Goal: Task Accomplishment & Management: Use online tool/utility

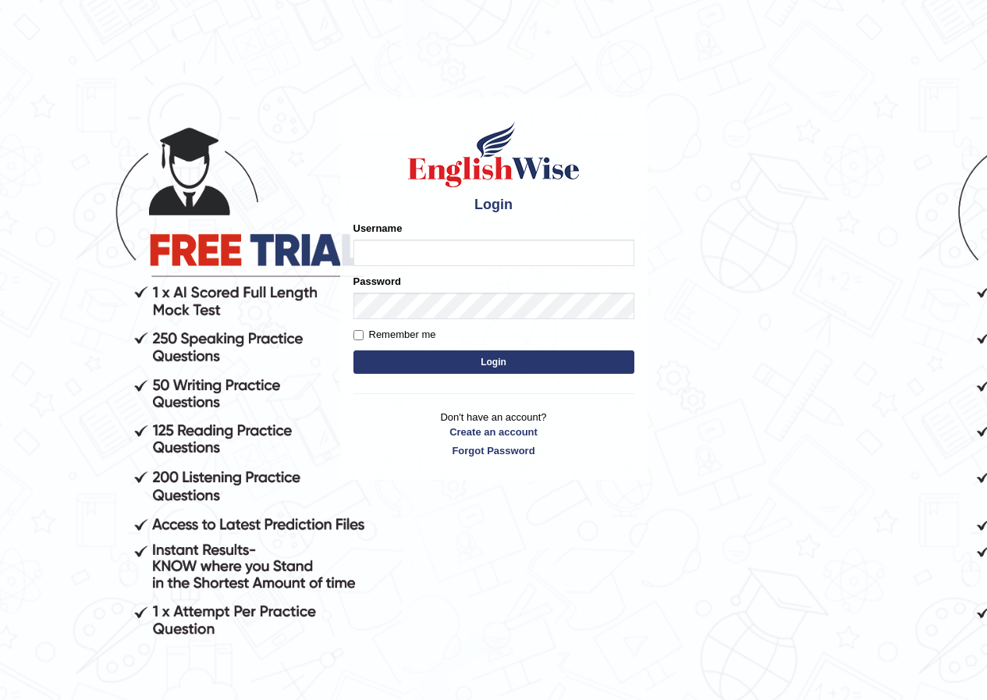
click at [511, 254] on input "Username" at bounding box center [493, 252] width 281 height 27
type input "manshi24"
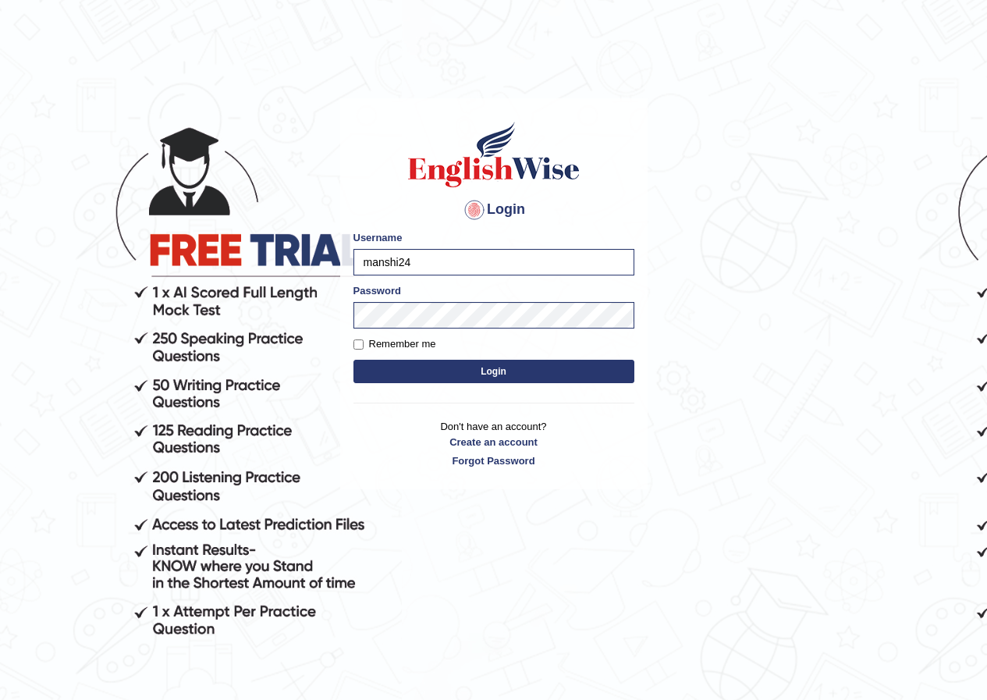
click at [471, 367] on button "Login" at bounding box center [493, 371] width 281 height 23
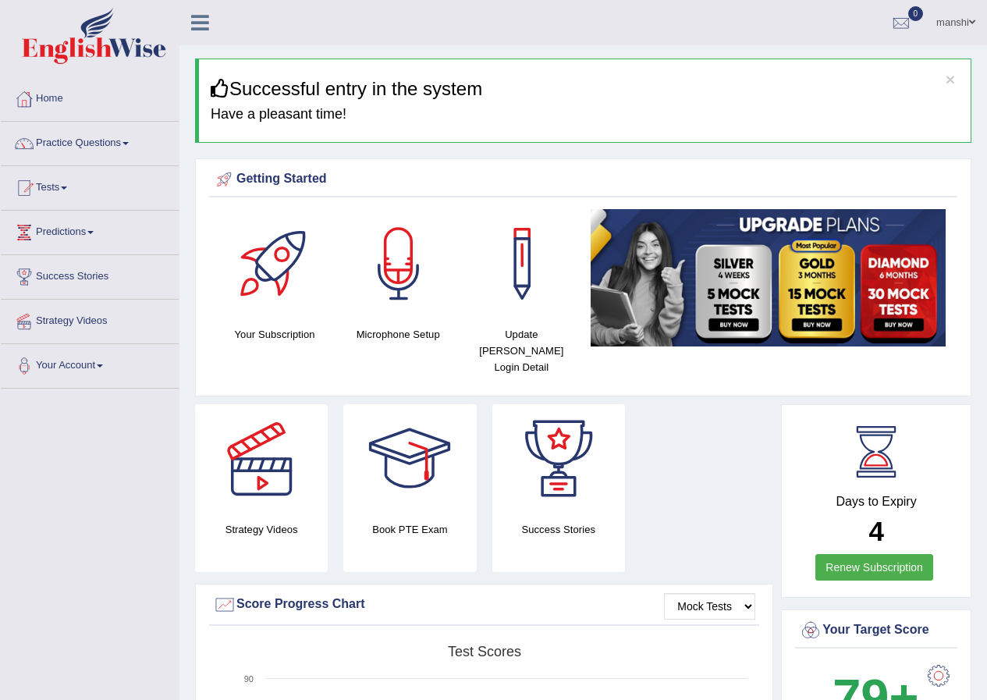
click at [49, 90] on link "Home" at bounding box center [90, 96] width 178 height 39
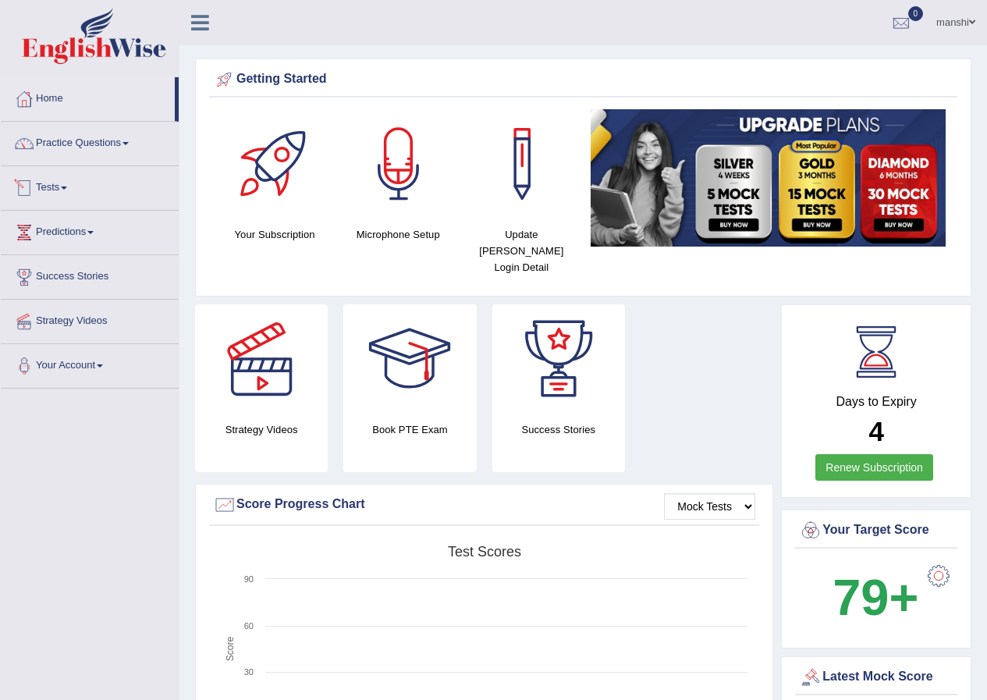
click at [58, 179] on link "Tests" at bounding box center [90, 185] width 178 height 39
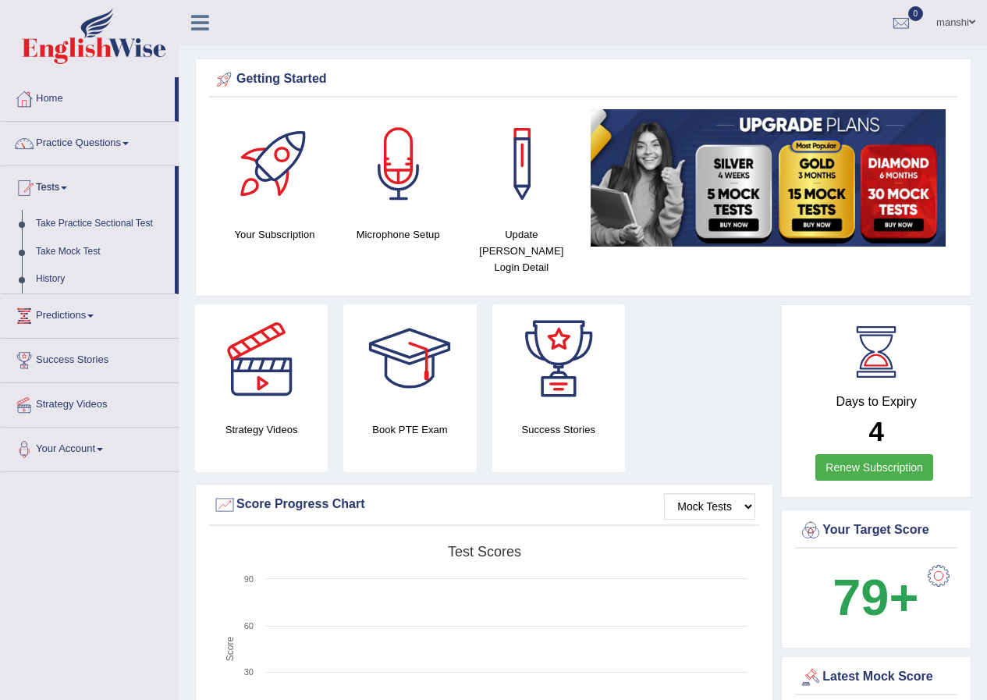
click at [61, 241] on link "Take Mock Test" at bounding box center [102, 252] width 146 height 28
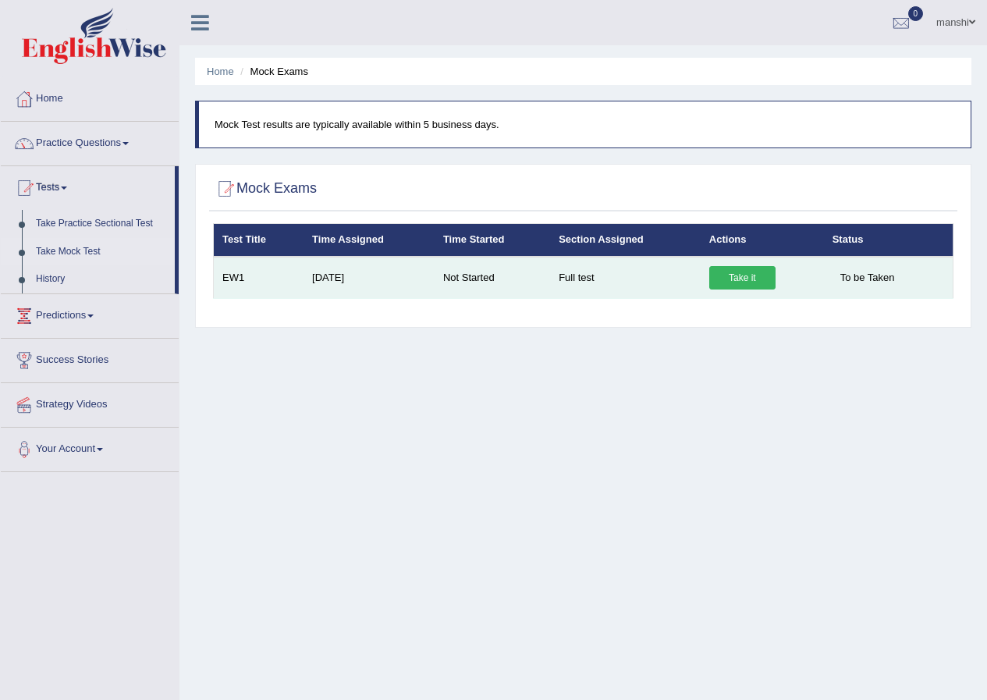
click at [747, 272] on link "Take it" at bounding box center [742, 277] width 66 height 23
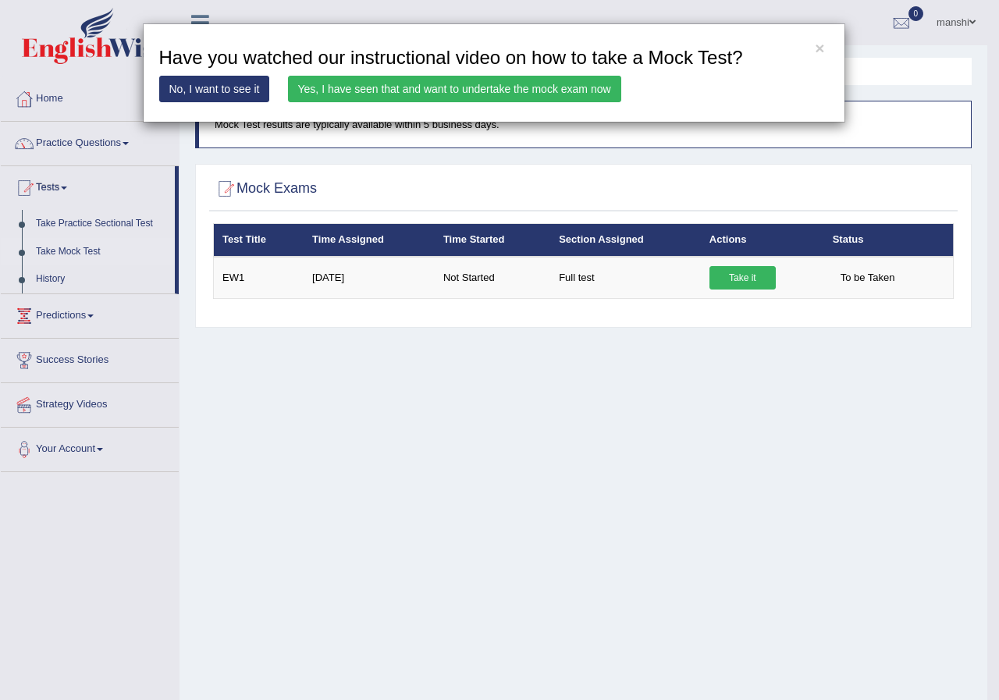
click at [872, 277] on div "× Have you watched our instructional video on how to take a Mock Test? No, I wa…" at bounding box center [499, 350] width 999 height 700
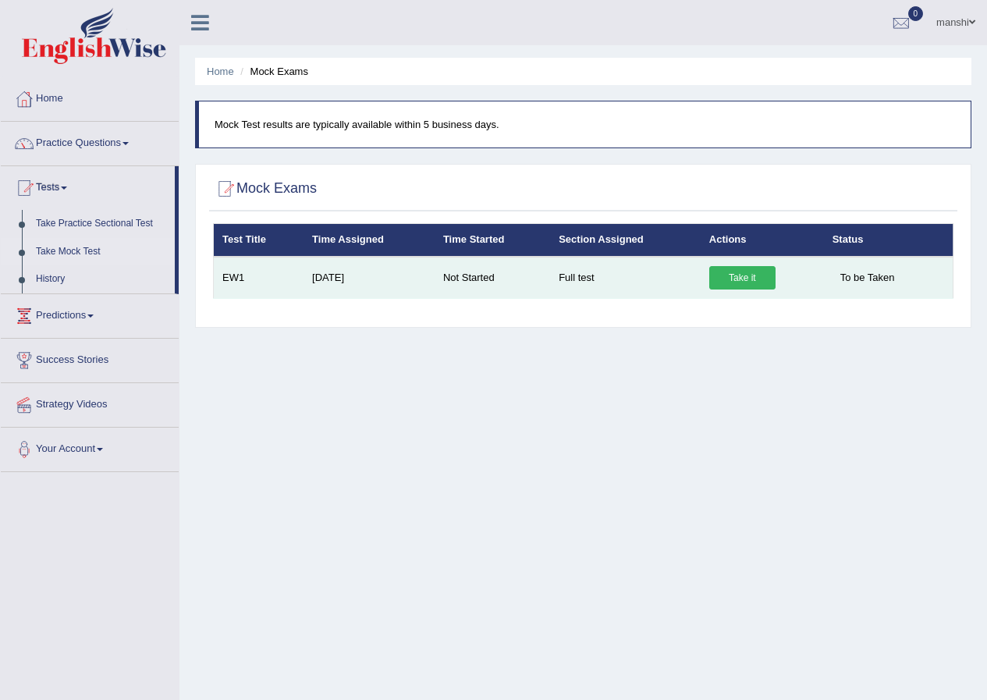
click at [715, 275] on link "Take it" at bounding box center [742, 277] width 66 height 23
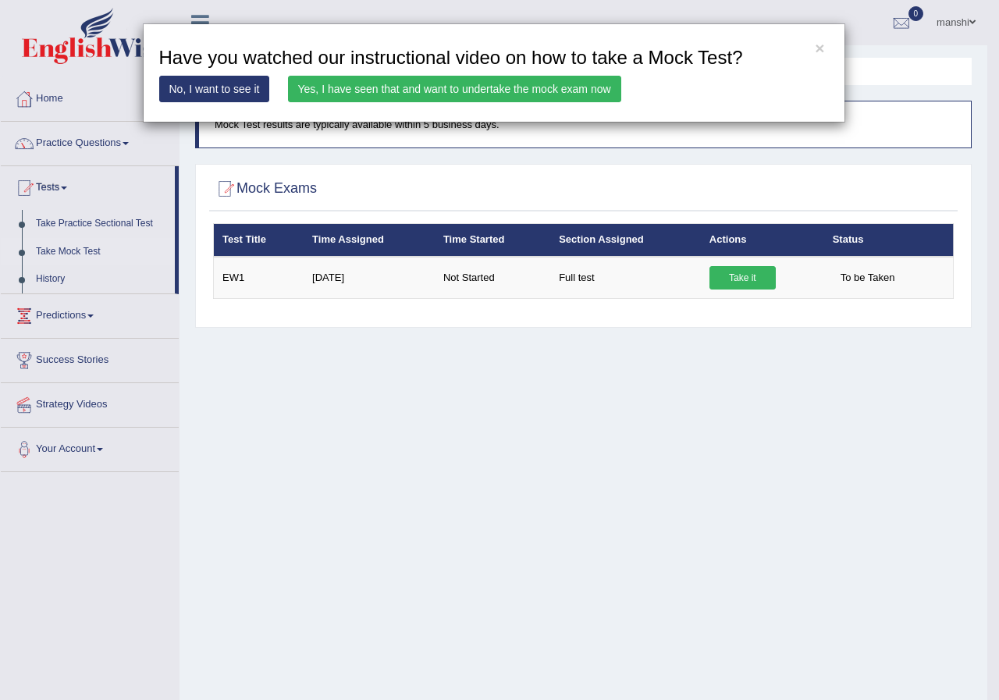
click at [819, 37] on div "× Have you watched our instructional video on how to take a Mock Test? No, I wa…" at bounding box center [494, 72] width 702 height 99
click at [818, 48] on button "×" at bounding box center [818, 48] width 9 height 16
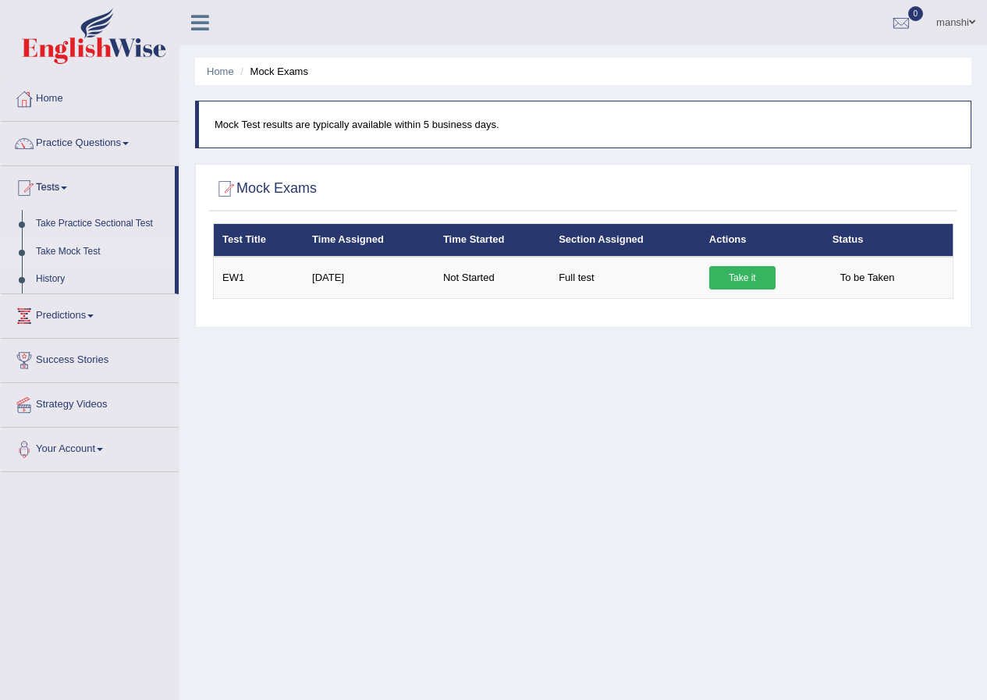
click at [317, 179] on h2 "Mock Exams" at bounding box center [265, 188] width 104 height 23
click at [296, 185] on h2 "Mock Exams" at bounding box center [265, 188] width 104 height 23
click at [77, 217] on link "Take Practice Sectional Test" at bounding box center [102, 224] width 146 height 28
click at [58, 270] on link "History" at bounding box center [102, 279] width 146 height 28
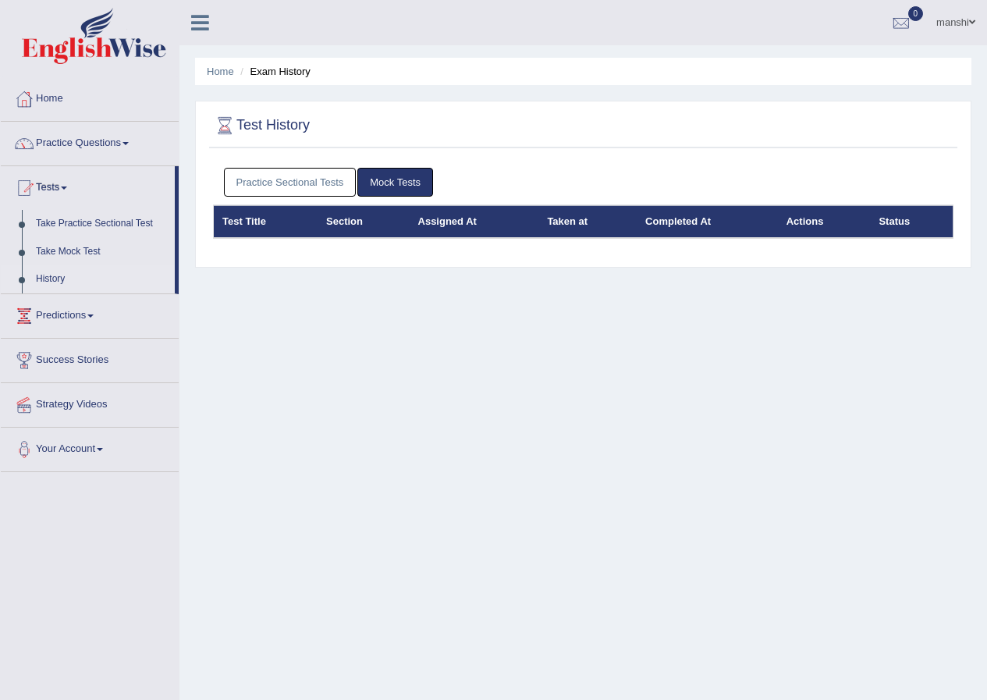
drag, startPoint x: 883, startPoint y: 215, endPoint x: 870, endPoint y: 215, distance: 13.3
click at [881, 215] on th "Status" at bounding box center [911, 221] width 83 height 33
drag, startPoint x: 752, startPoint y: 232, endPoint x: 768, endPoint y: 225, distance: 17.1
click at [752, 230] on th "Completed At" at bounding box center [707, 221] width 141 height 33
drag, startPoint x: 786, startPoint y: 222, endPoint x: 743, endPoint y: 222, distance: 42.1
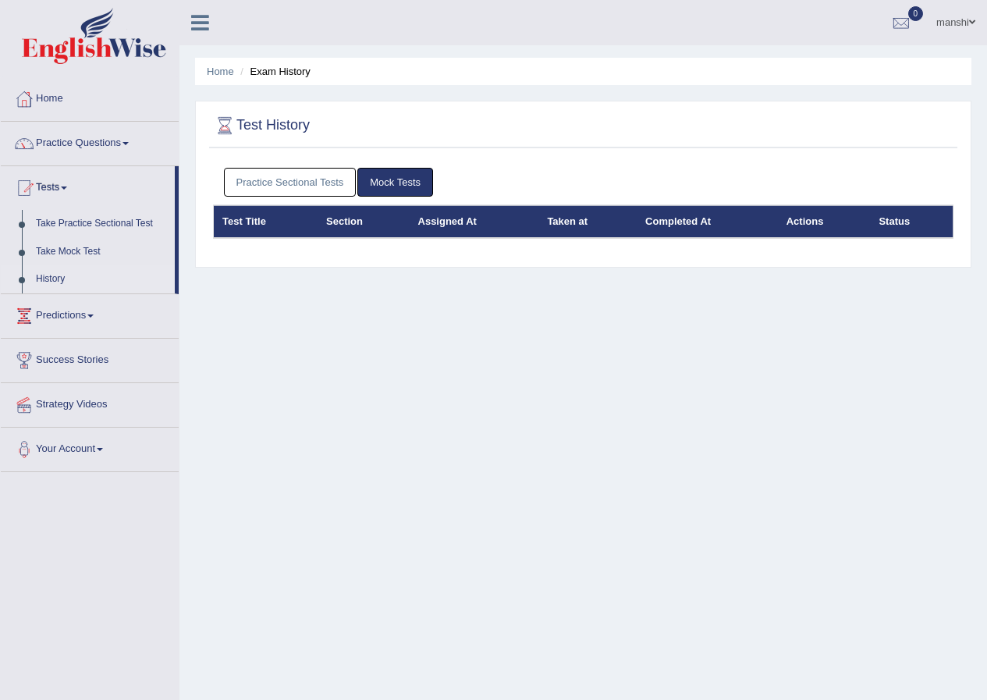
click at [783, 222] on th "Actions" at bounding box center [824, 221] width 93 height 33
click at [647, 222] on th "Completed At" at bounding box center [707, 221] width 141 height 33
drag, startPoint x: 523, startPoint y: 231, endPoint x: 438, endPoint y: 231, distance: 85.0
click at [470, 231] on th "Assigned At" at bounding box center [474, 221] width 129 height 33
click at [381, 174] on link "Mock Tests" at bounding box center [395, 182] width 76 height 29
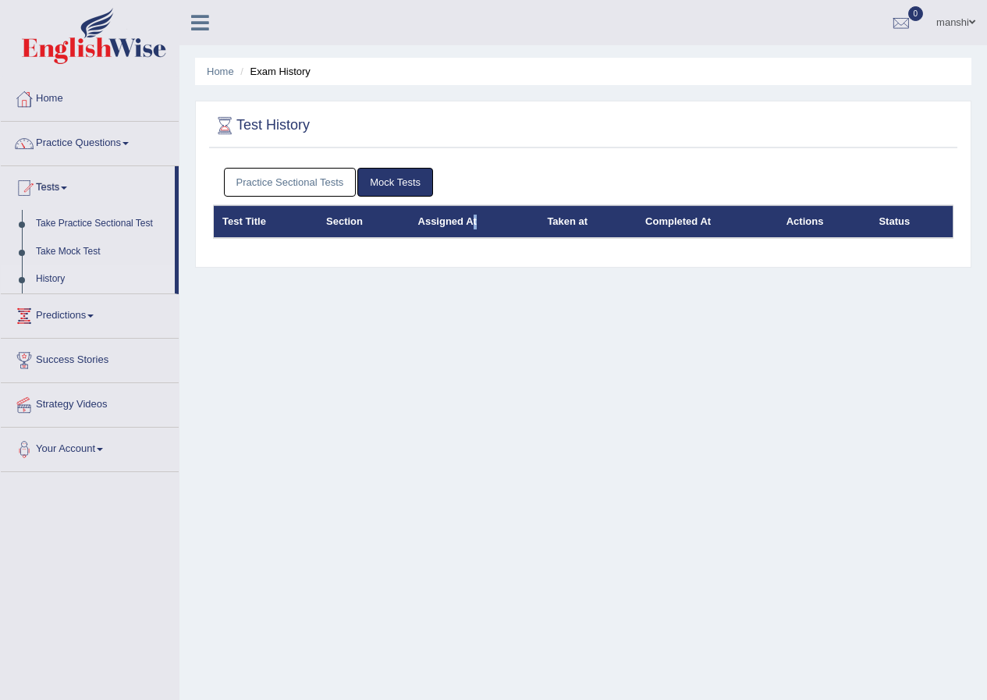
click at [304, 183] on link "Practice Sectional Tests" at bounding box center [290, 182] width 133 height 29
click at [254, 223] on th "Test Title" at bounding box center [266, 221] width 105 height 33
click at [48, 219] on link "Take Practice Sectional Test" at bounding box center [102, 224] width 146 height 28
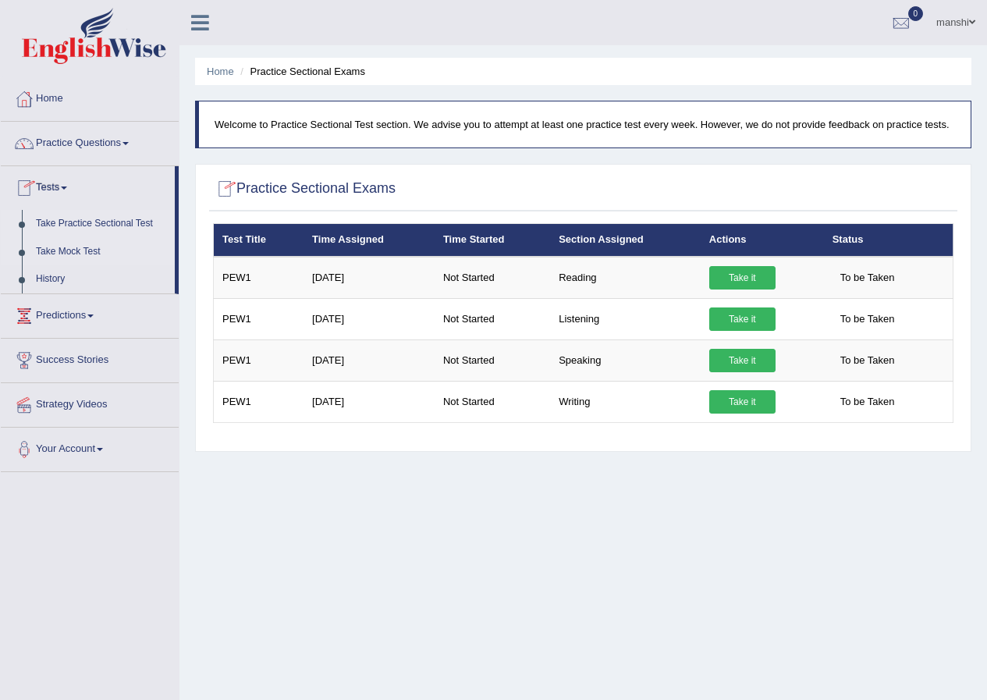
drag, startPoint x: 64, startPoint y: 245, endPoint x: 78, endPoint y: 246, distance: 14.1
click at [64, 246] on link "Take Mock Test" at bounding box center [102, 252] width 146 height 28
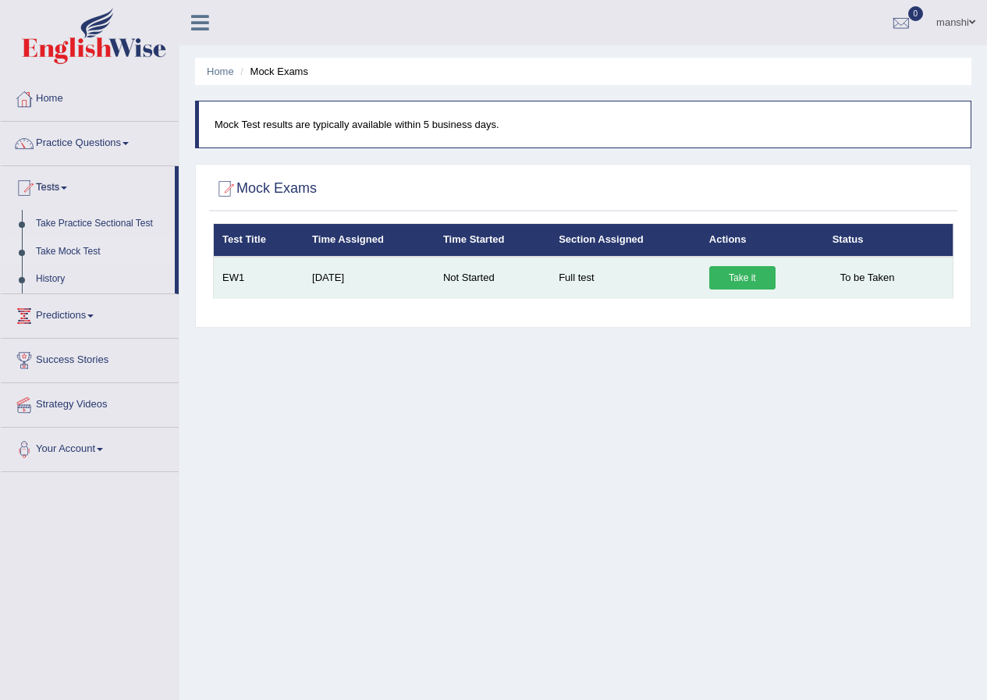
click at [855, 271] on span "To be Taken" at bounding box center [867, 277] width 70 height 23
click at [736, 271] on link "Take it" at bounding box center [742, 277] width 66 height 23
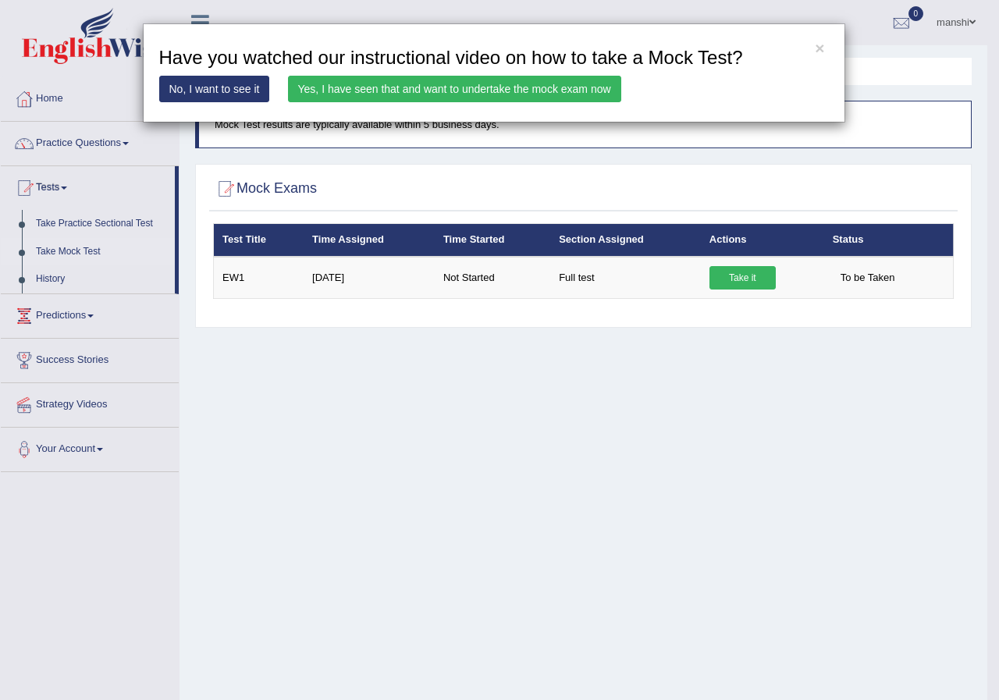
click at [230, 87] on link "No, I want to see it" at bounding box center [214, 89] width 111 height 27
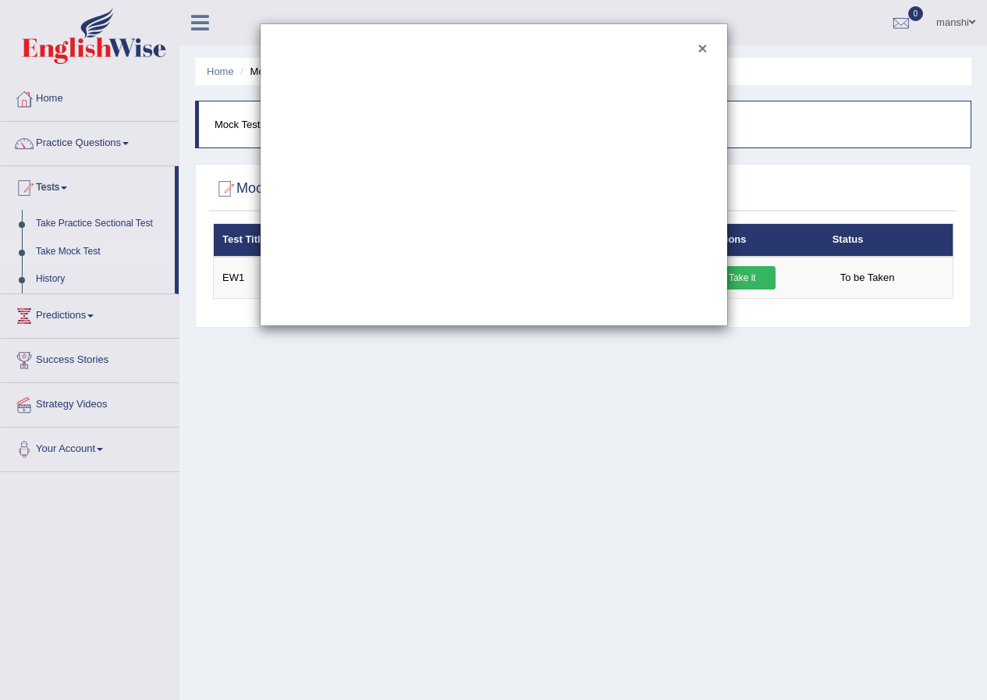
click at [698, 44] on button "×" at bounding box center [701, 48] width 9 height 16
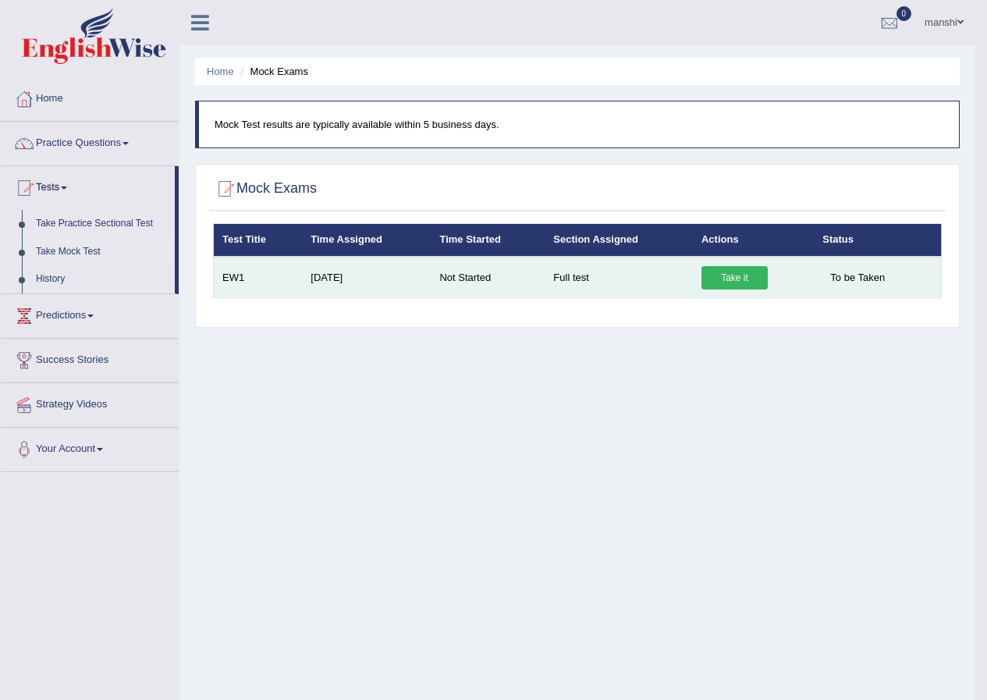
click at [564, 275] on td "Full test" at bounding box center [618, 278] width 148 height 42
click at [443, 278] on td "Not Started" at bounding box center [488, 278] width 114 height 42
drag, startPoint x: 367, startPoint y: 276, endPoint x: 307, endPoint y: 275, distance: 59.3
click at [364, 276] on td "[DATE]" at bounding box center [366, 278] width 129 height 42
click at [297, 277] on tr "EW1 [DATE] Not Started Full test Take it To be Taken" at bounding box center [578, 278] width 728 height 42
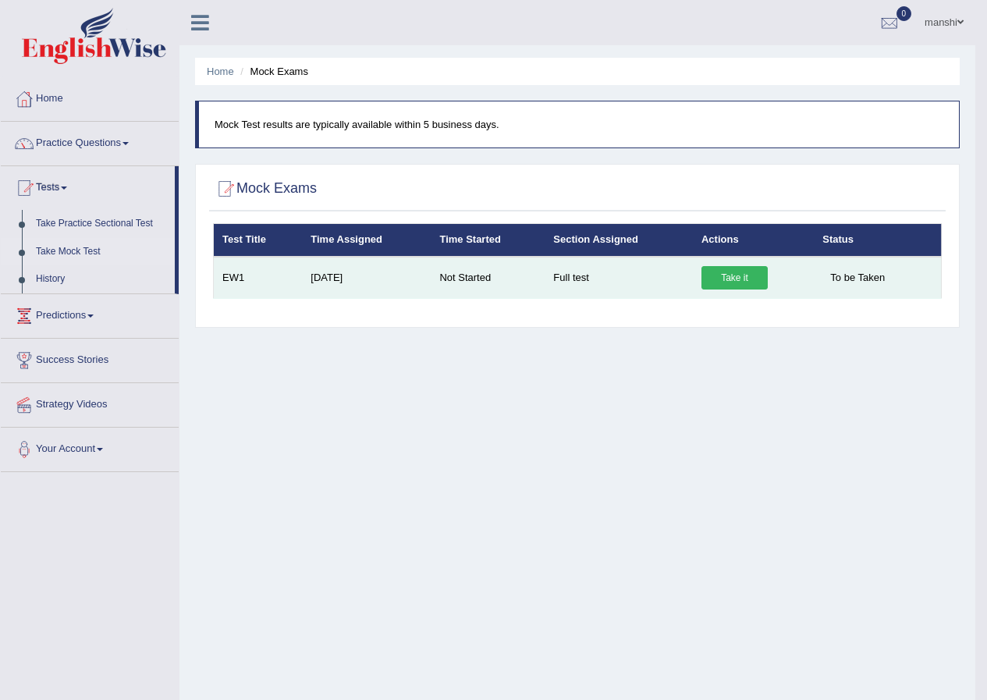
drag, startPoint x: 256, startPoint y: 278, endPoint x: 214, endPoint y: 268, distance: 43.3
click at [254, 278] on td "EW1" at bounding box center [258, 278] width 89 height 42
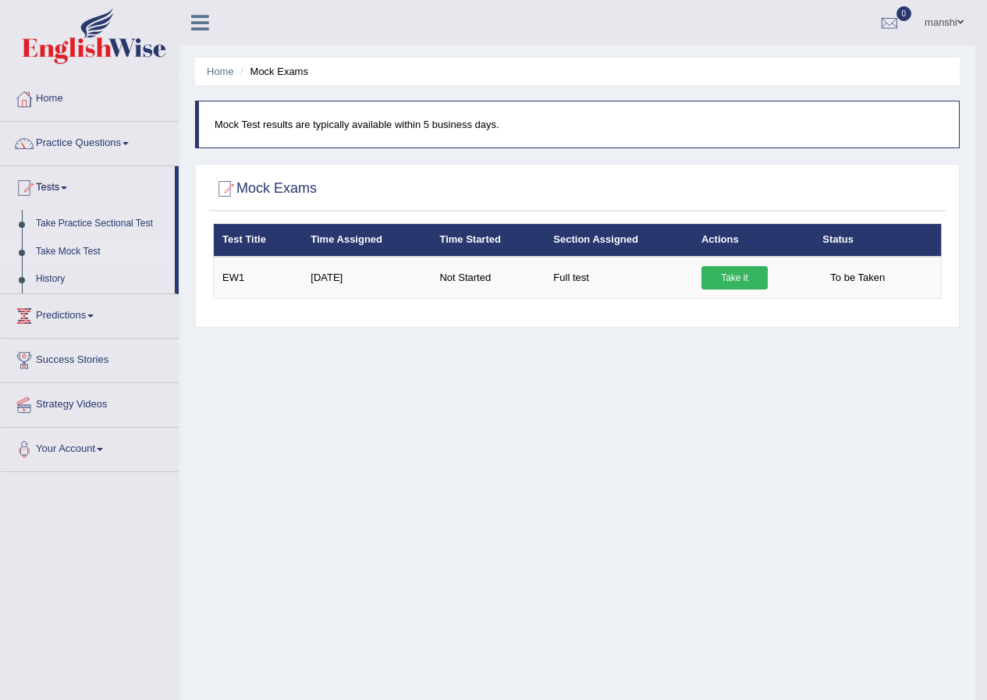
click at [212, 268] on div "× Have you watched our instructional video on how to take a Mock Test? No, I wa…" at bounding box center [577, 271] width 736 height 96
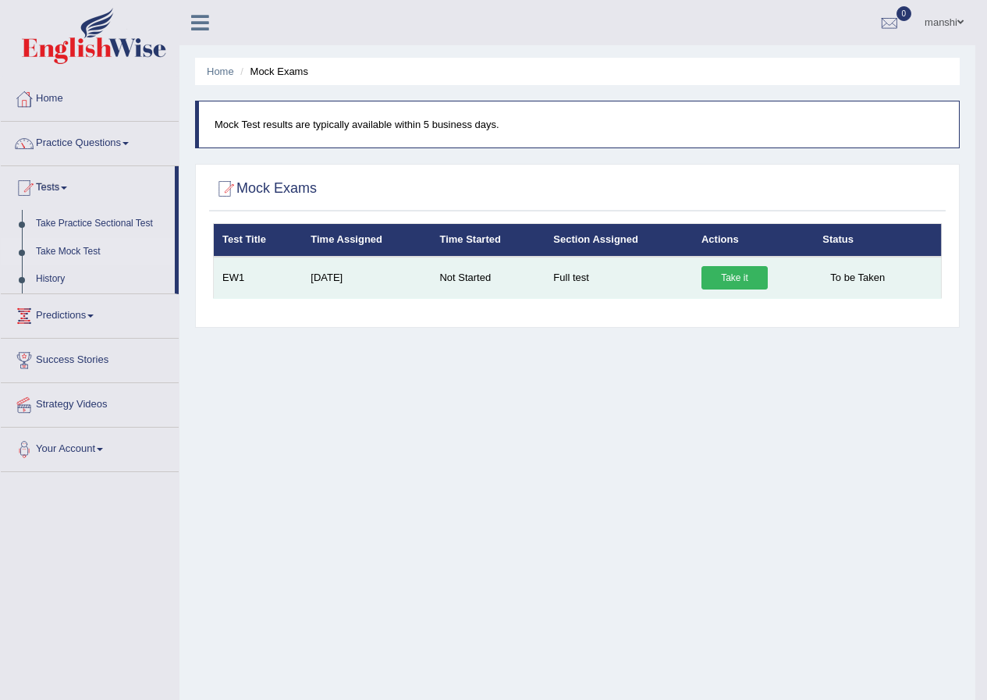
drag, startPoint x: 427, startPoint y: 266, endPoint x: 913, endPoint y: 263, distance: 486.8
click at [913, 266] on tr "EW1 [DATE] Not Started Full test Take it To be Taken" at bounding box center [578, 278] width 728 height 42
drag, startPoint x: 797, startPoint y: 335, endPoint x: 819, endPoint y: 278, distance: 61.7
click at [798, 328] on div "Home Mock Exams Mock Test results are typically available within 5 business day…" at bounding box center [577, 390] width 796 height 780
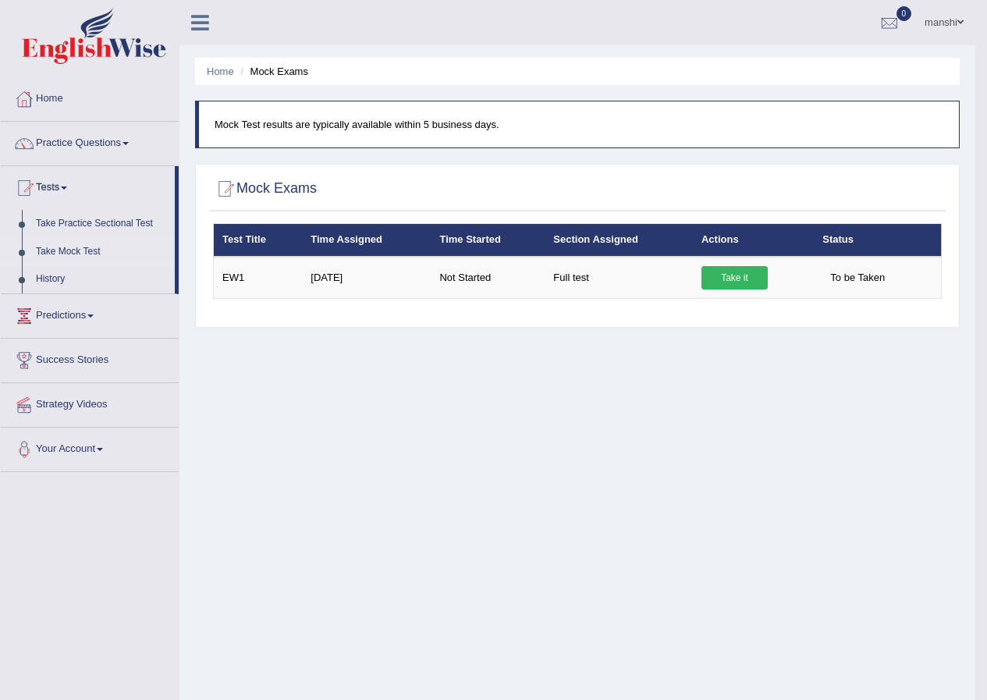
click at [856, 243] on th "Status" at bounding box center [877, 240] width 127 height 33
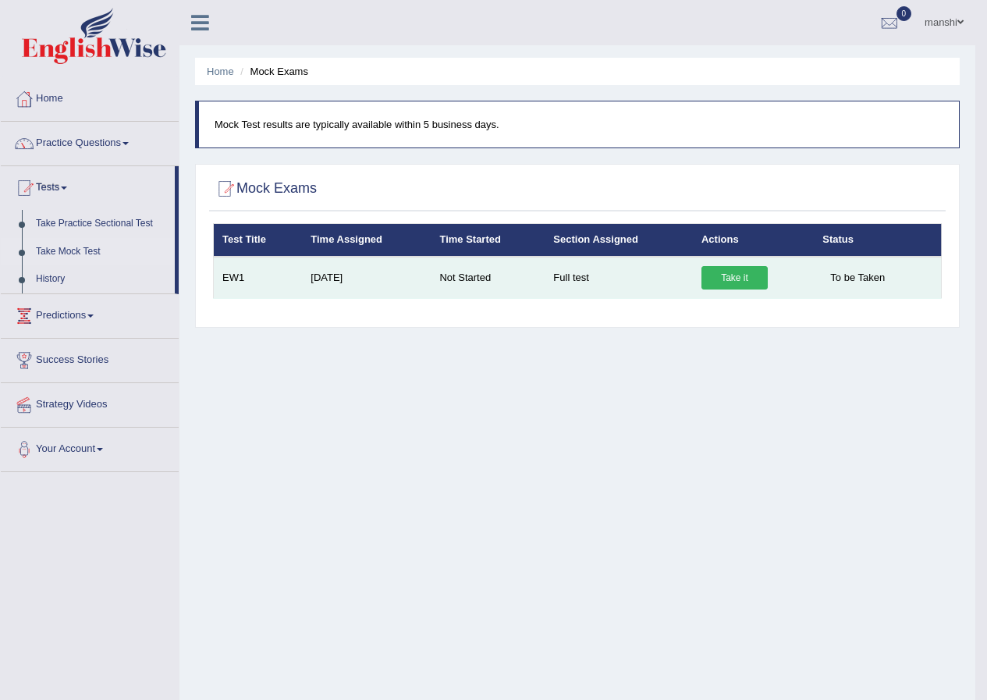
click at [850, 266] on span "To be Taken" at bounding box center [857, 277] width 70 height 23
drag, startPoint x: 850, startPoint y: 266, endPoint x: 834, endPoint y: 264, distance: 16.5
click at [850, 266] on span "To be Taken" at bounding box center [857, 277] width 70 height 23
drag, startPoint x: 834, startPoint y: 264, endPoint x: 826, endPoint y: 264, distance: 7.8
click at [830, 264] on td "To be Taken" at bounding box center [877, 278] width 127 height 42
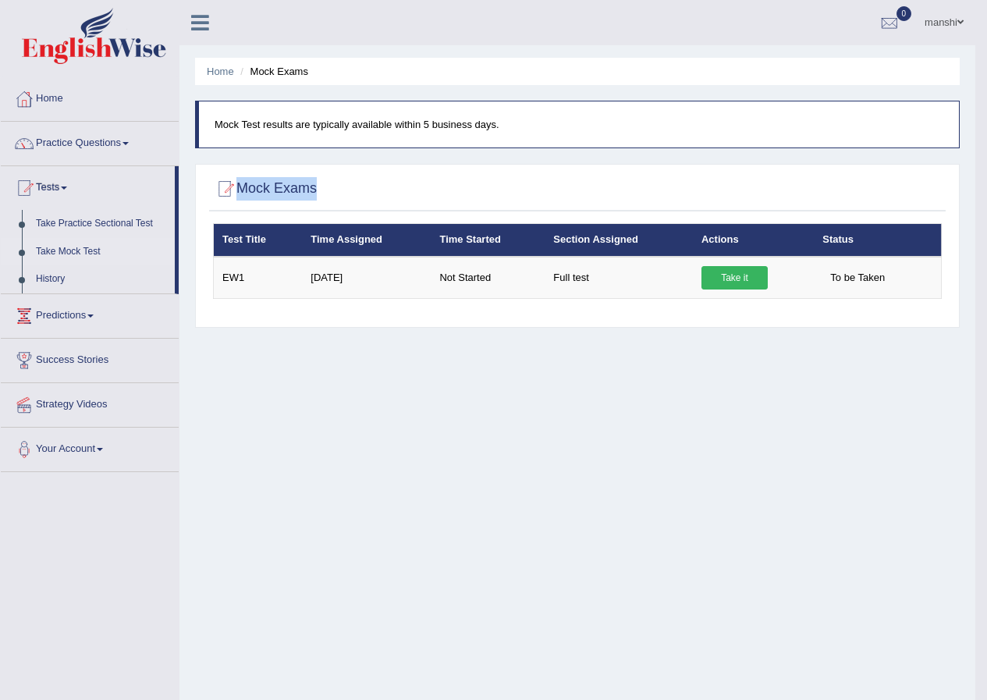
drag, startPoint x: 211, startPoint y: 187, endPoint x: 237, endPoint y: 186, distance: 26.6
click at [236, 186] on div "Mock Exams" at bounding box center [577, 191] width 736 height 39
click at [386, 187] on div at bounding box center [577, 189] width 729 height 32
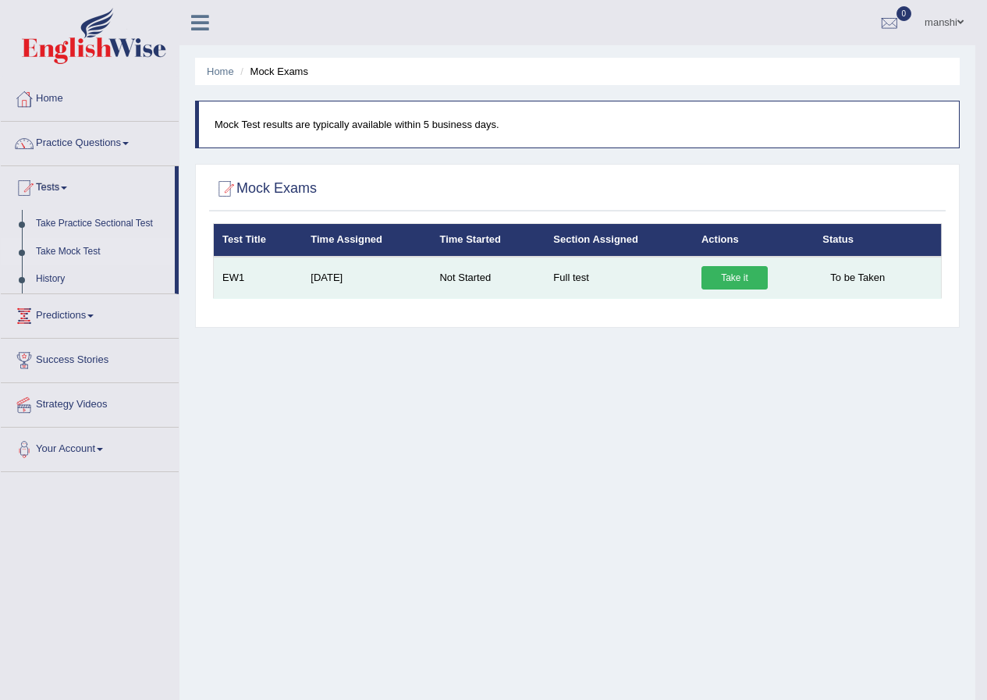
click at [726, 270] on link "Take it" at bounding box center [734, 277] width 66 height 23
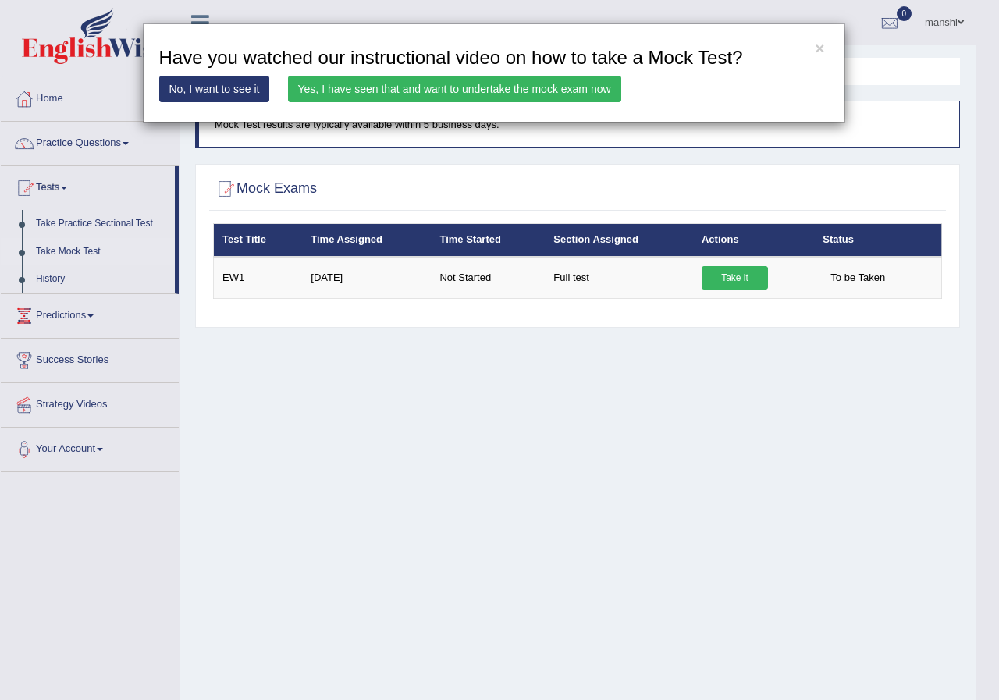
drag, startPoint x: 554, startPoint y: 90, endPoint x: 564, endPoint y: 83, distance: 11.9
click at [554, 89] on link "Yes, I have seen that and want to undertake the mock exam now" at bounding box center [454, 89] width 333 height 27
